Goal: Task Accomplishment & Management: Complete application form

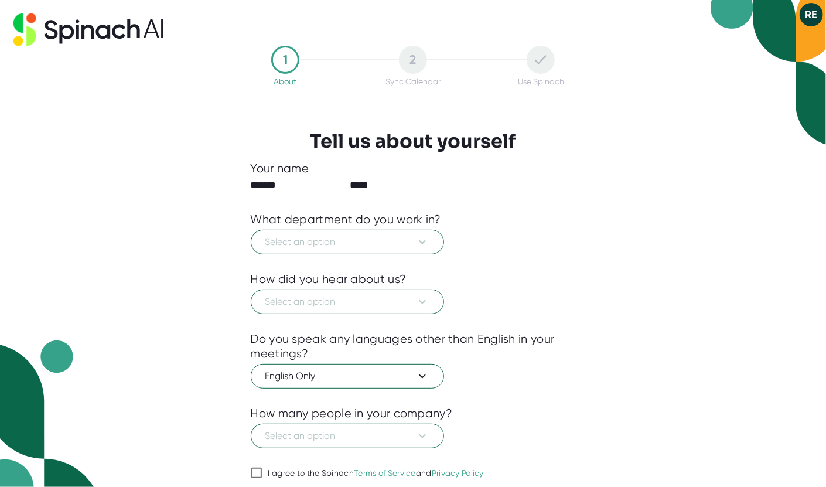
click at [149, 119] on div "1 About 2 Sync Calendar Use Spinach Tell us about yourself Your name ******* **…" at bounding box center [413, 243] width 826 height 487
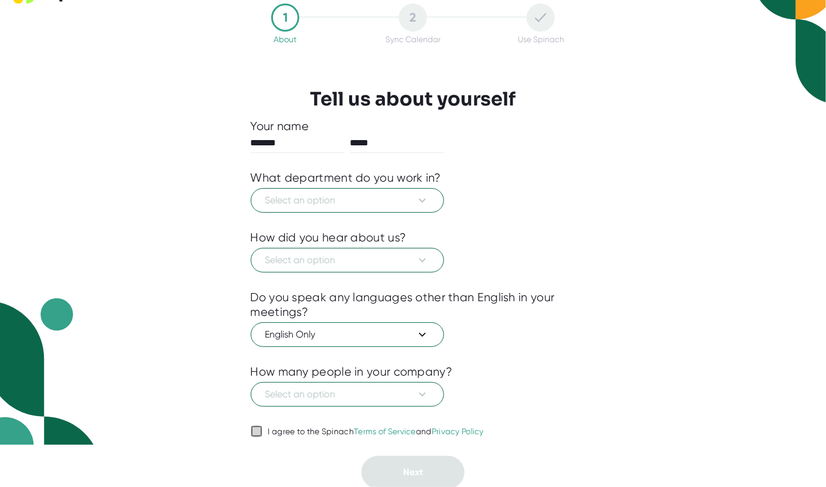
click at [255, 430] on input "I agree to the Spinach Terms of Service and Privacy Policy" at bounding box center [257, 431] width 12 height 14
checkbox input "true"
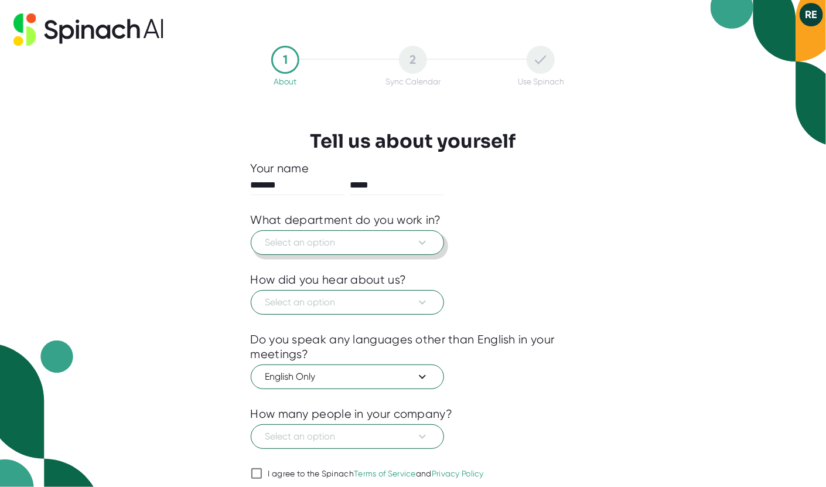
click at [412, 241] on span "Select an option" at bounding box center [347, 242] width 164 height 14
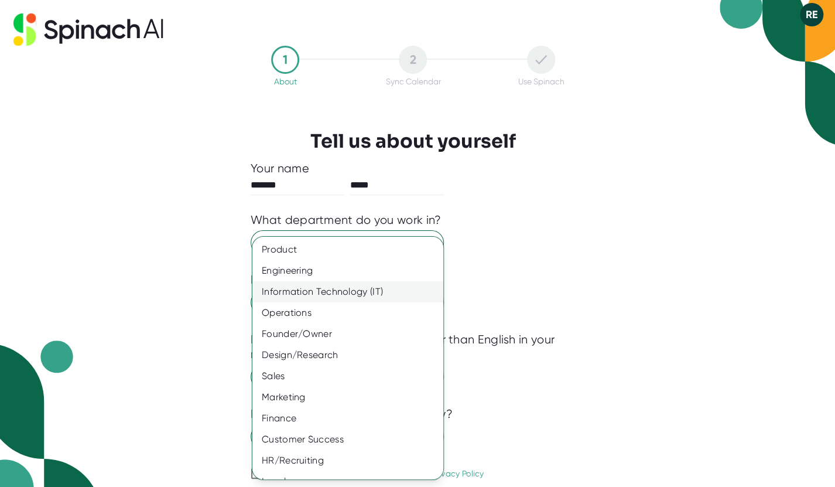
click at [307, 289] on div "Information Technology (IT)" at bounding box center [352, 291] width 200 height 21
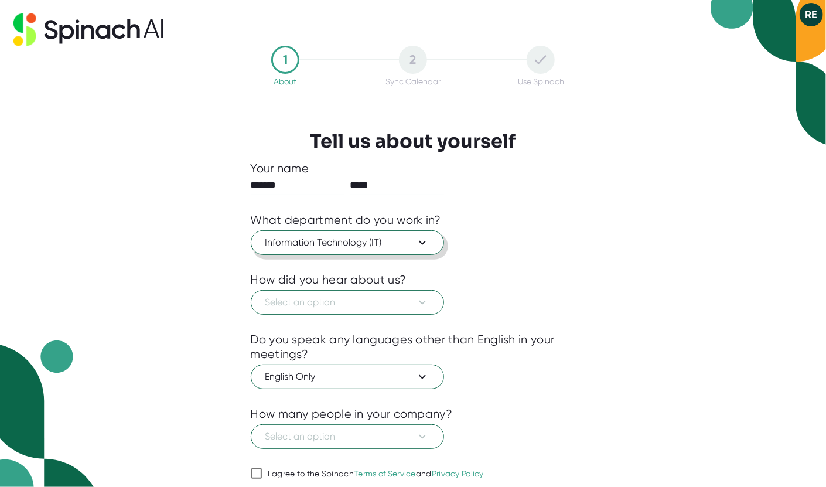
scroll to position [42, 0]
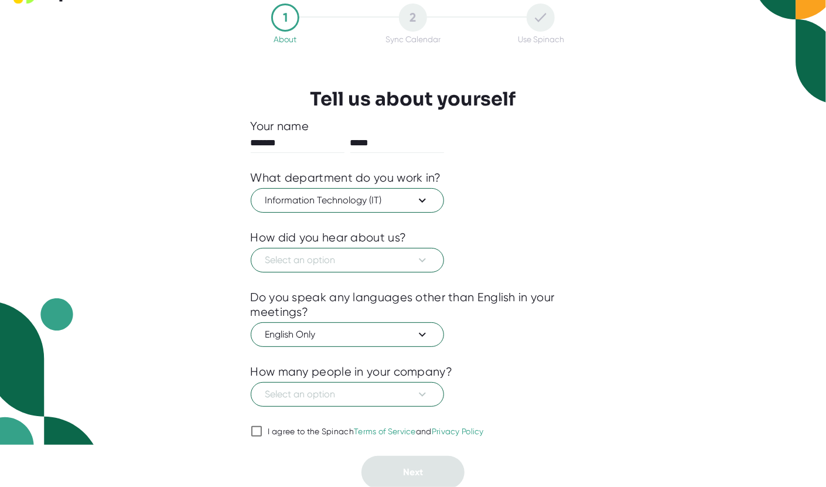
click at [257, 432] on input "I agree to the Spinach Terms of Service and Privacy Policy" at bounding box center [257, 431] width 12 height 14
checkbox input "true"
click at [370, 262] on span "Select an option" at bounding box center [347, 260] width 164 height 14
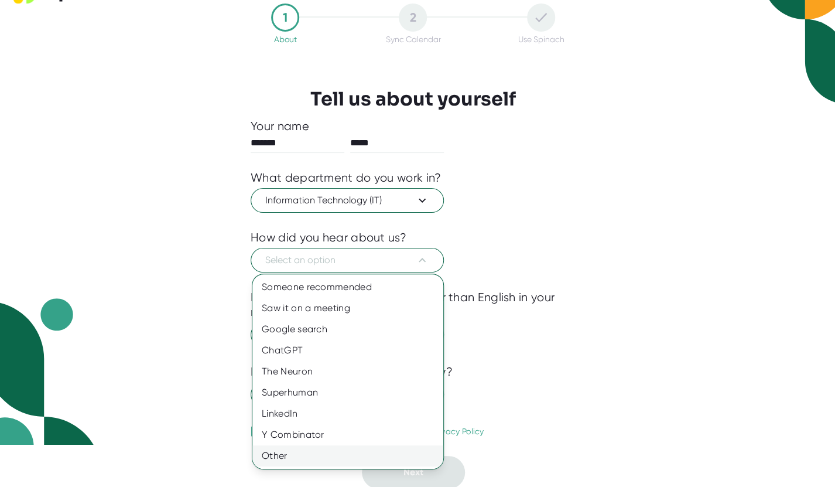
click at [276, 453] on div "Other" at bounding box center [347, 455] width 191 height 21
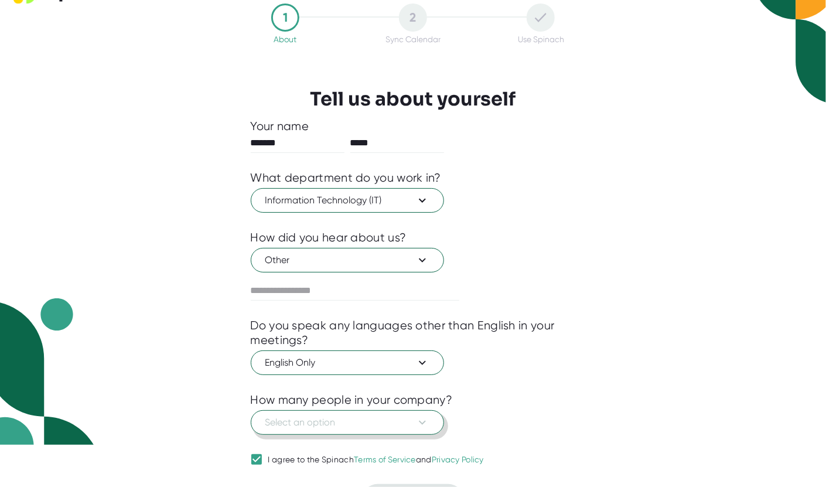
click at [327, 417] on span "Select an option" at bounding box center [347, 422] width 164 height 14
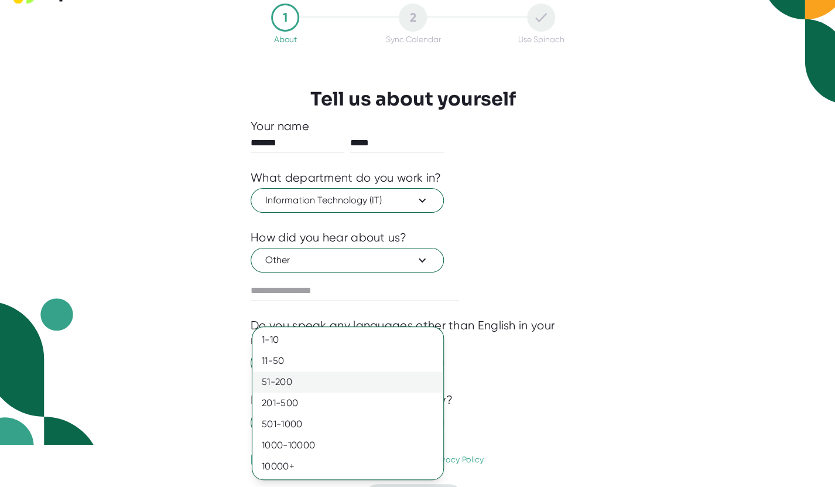
click at [287, 380] on div "51-200" at bounding box center [347, 381] width 191 height 21
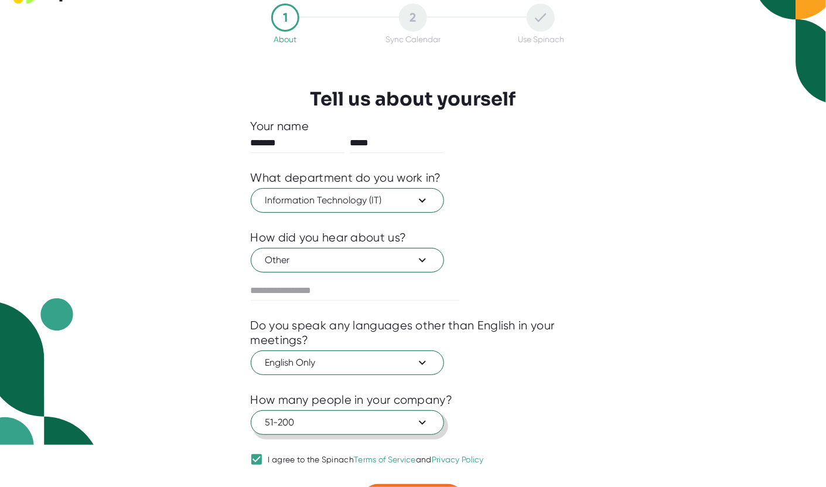
scroll to position [70, 0]
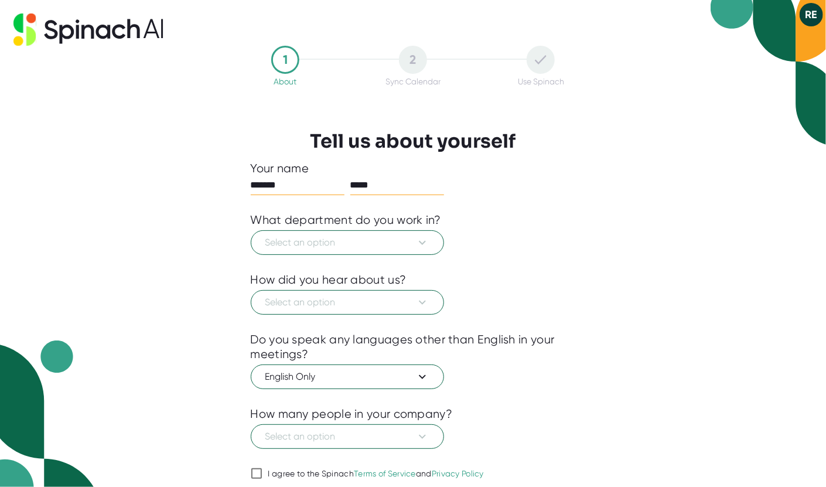
click at [397, 184] on input "*****" at bounding box center [397, 185] width 94 height 19
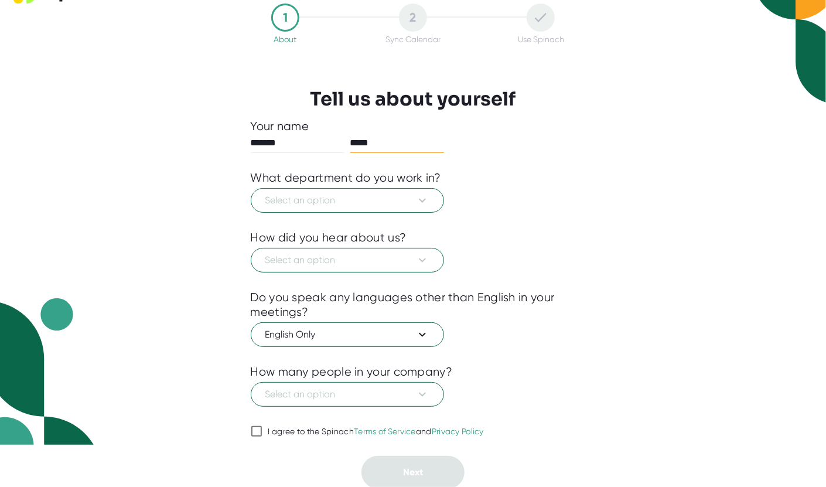
click at [263, 432] on icon at bounding box center [256, 431] width 14 height 14
click at [262, 432] on input "I agree to the Spinach Terms of Service and Privacy Policy" at bounding box center [257, 431] width 12 height 14
checkbox input "true"
click at [354, 206] on span "Select an option" at bounding box center [347, 200] width 164 height 14
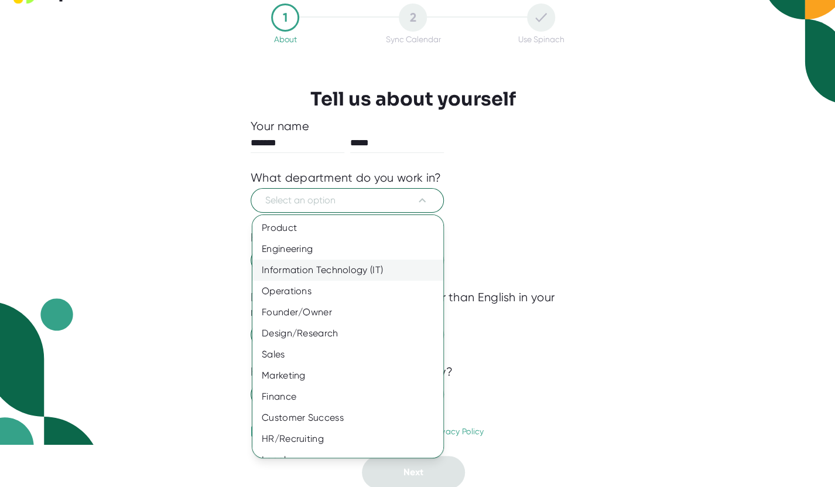
click at [304, 273] on div "Information Technology (IT)" at bounding box center [352, 269] width 200 height 21
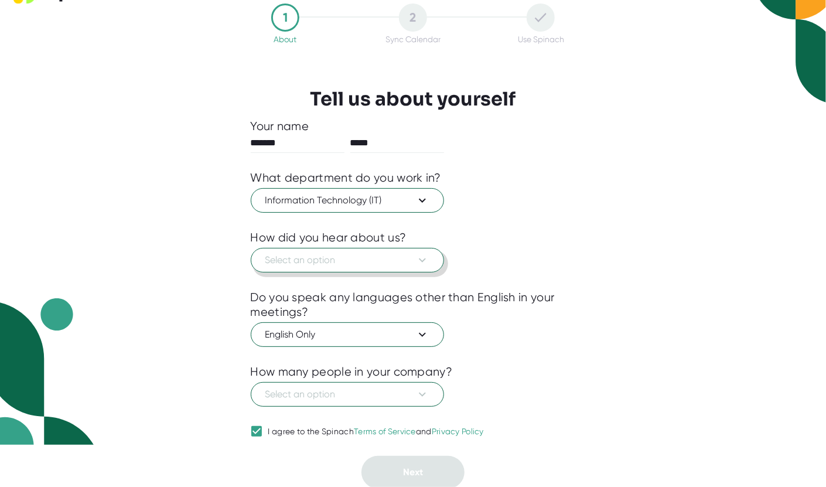
click at [335, 250] on button "Select an option" at bounding box center [347, 260] width 193 height 25
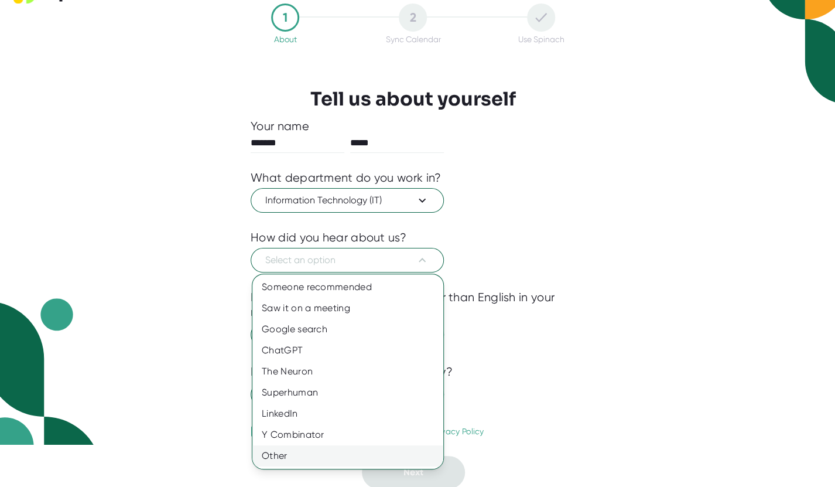
click at [275, 454] on div "Other" at bounding box center [347, 455] width 191 height 21
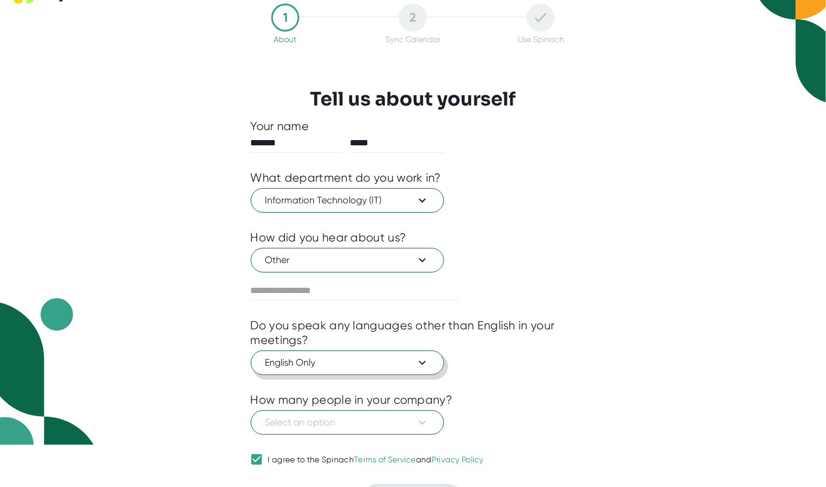
click at [339, 368] on span "English Only" at bounding box center [347, 362] width 164 height 14
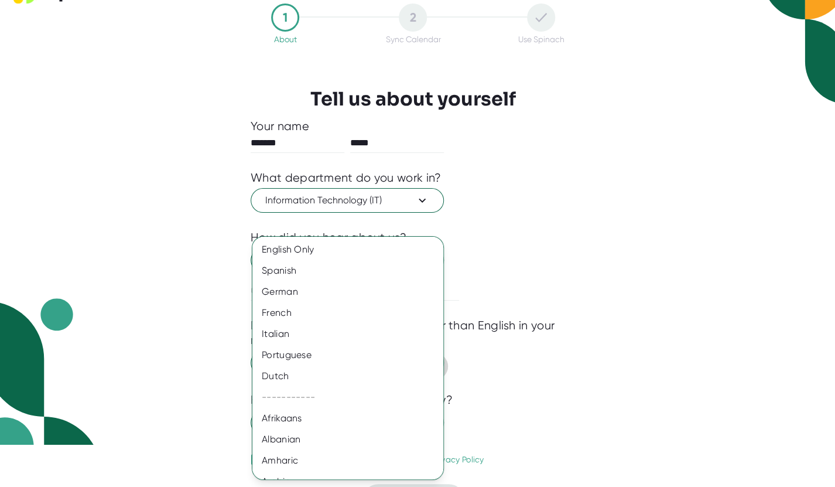
click at [339, 368] on div "Dutch" at bounding box center [352, 375] width 200 height 21
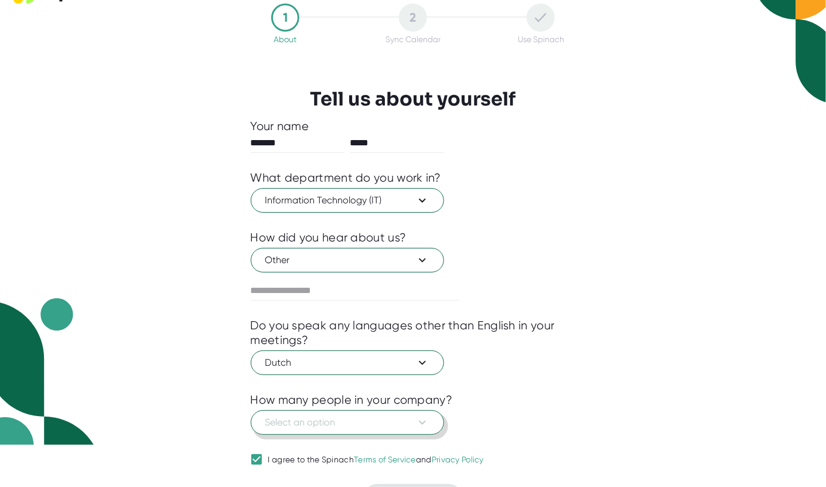
click at [379, 420] on span "Select an option" at bounding box center [347, 422] width 164 height 14
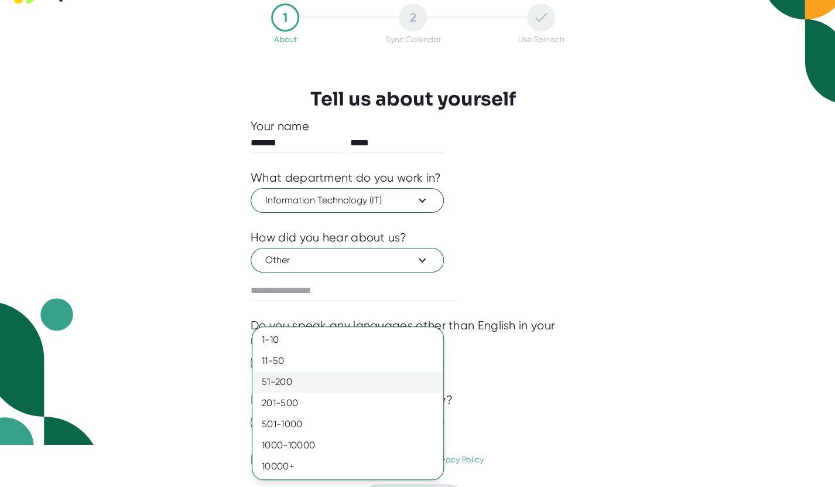
click at [285, 375] on div "51-200" at bounding box center [347, 381] width 191 height 21
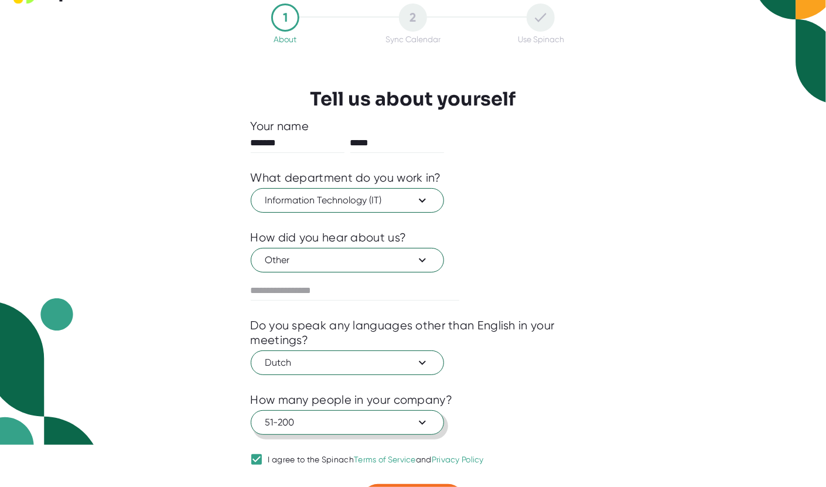
scroll to position [70, 0]
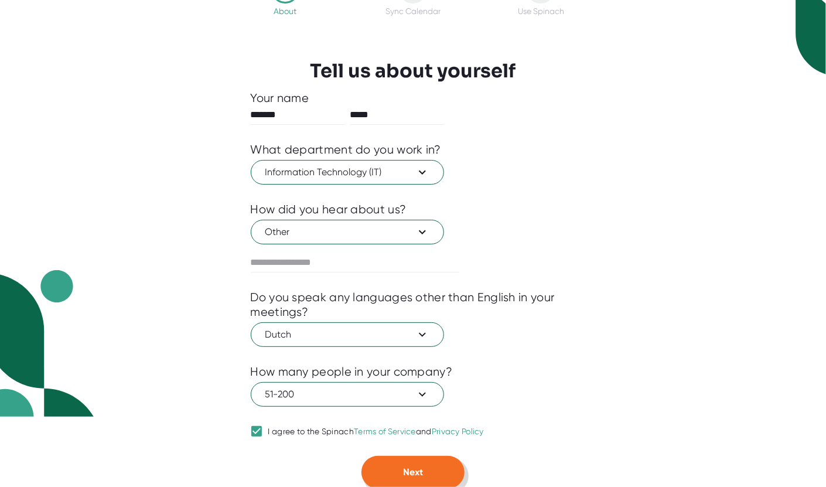
click at [406, 466] on span "Next" at bounding box center [413, 471] width 20 height 11
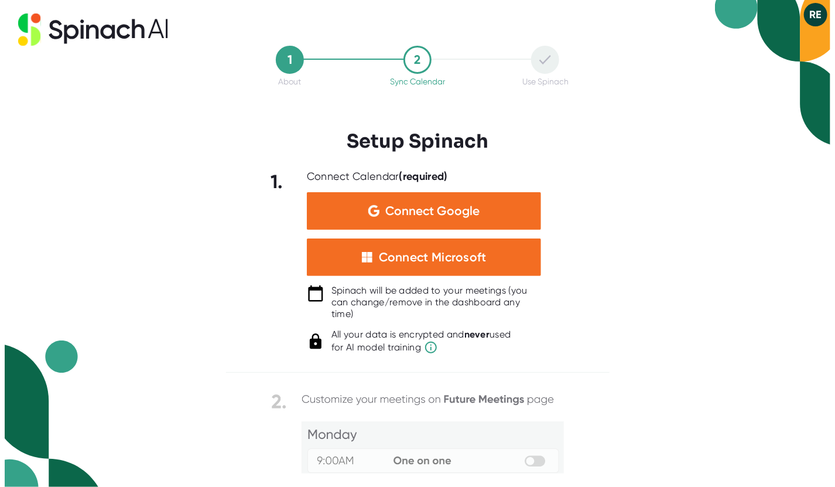
scroll to position [0, 0]
